Goal: Task Accomplishment & Management: Use online tool/utility

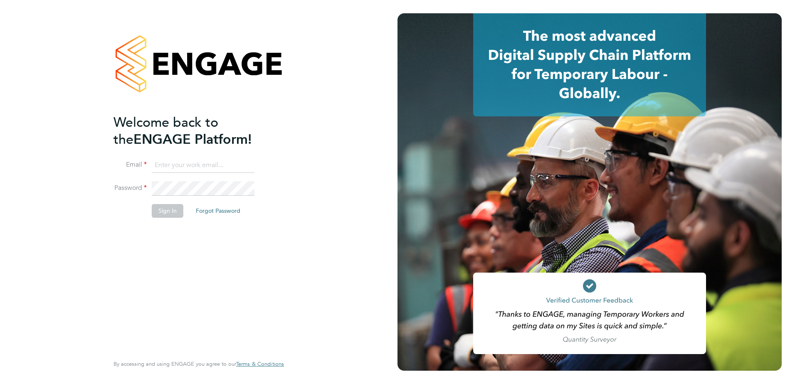
type input "[EMAIL_ADDRESS][DOMAIN_NAME]"
drag, startPoint x: 155, startPoint y: 207, endPoint x: 157, endPoint y: 215, distance: 8.5
click at [156, 210] on button "Sign In" at bounding box center [168, 210] width 32 height 13
